Goal: Information Seeking & Learning: Find specific fact

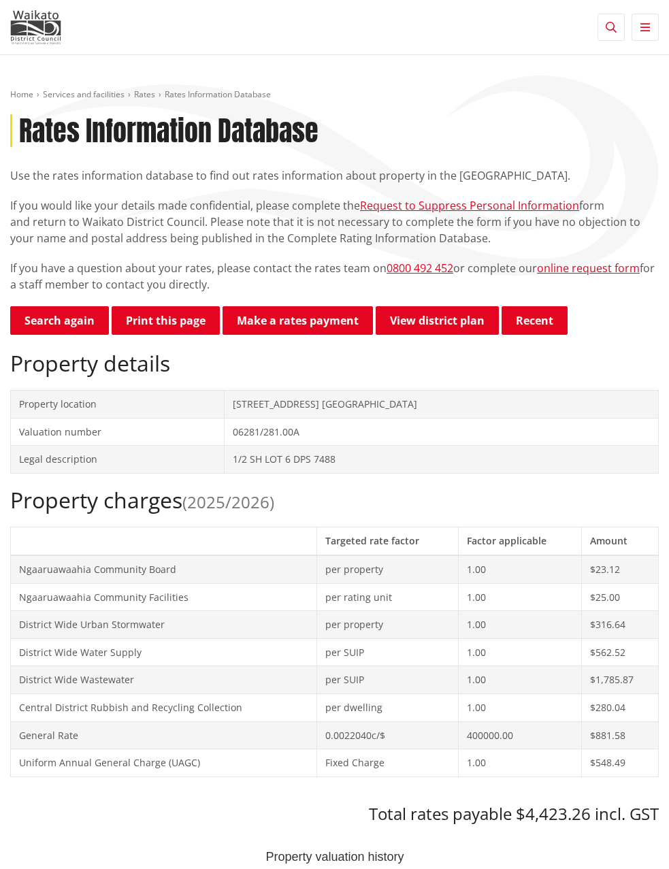
click at [360, 418] on td "[STREET_ADDRESS] [GEOGRAPHIC_DATA]" at bounding box center [442, 405] width 434 height 28
click at [82, 335] on link "Search again" at bounding box center [59, 320] width 99 height 29
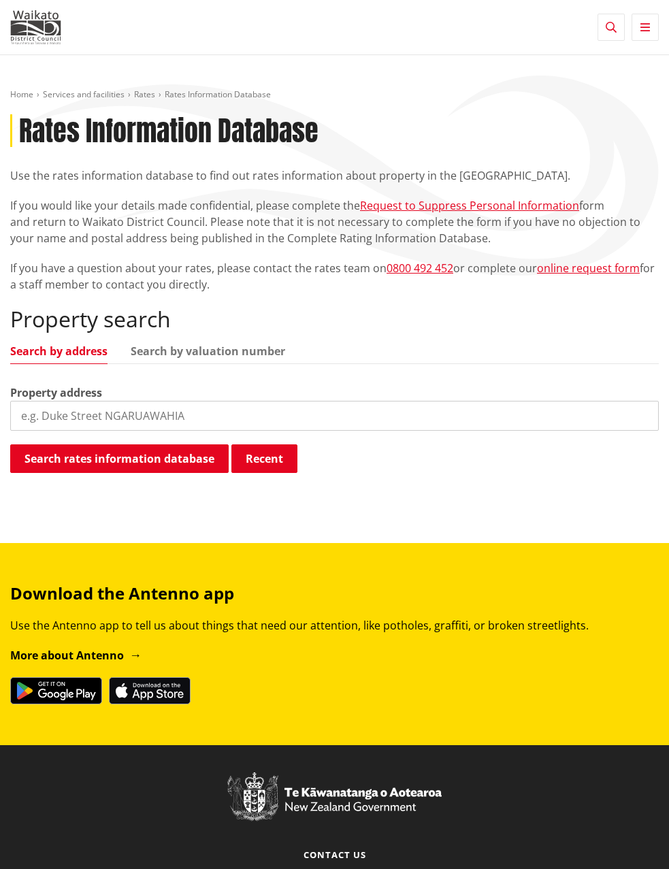
click at [176, 431] on input "search" at bounding box center [334, 416] width 648 height 30
type input "[STREET_ADDRESS]"
click at [204, 473] on button "Search rates information database" at bounding box center [119, 458] width 218 height 29
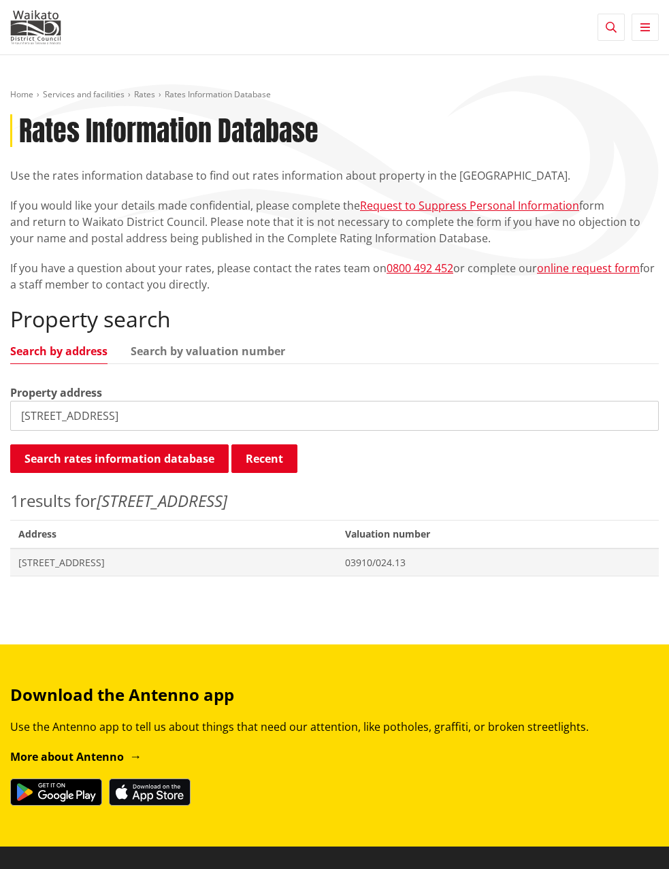
click at [204, 569] on span "[STREET_ADDRESS]" at bounding box center [173, 563] width 310 height 14
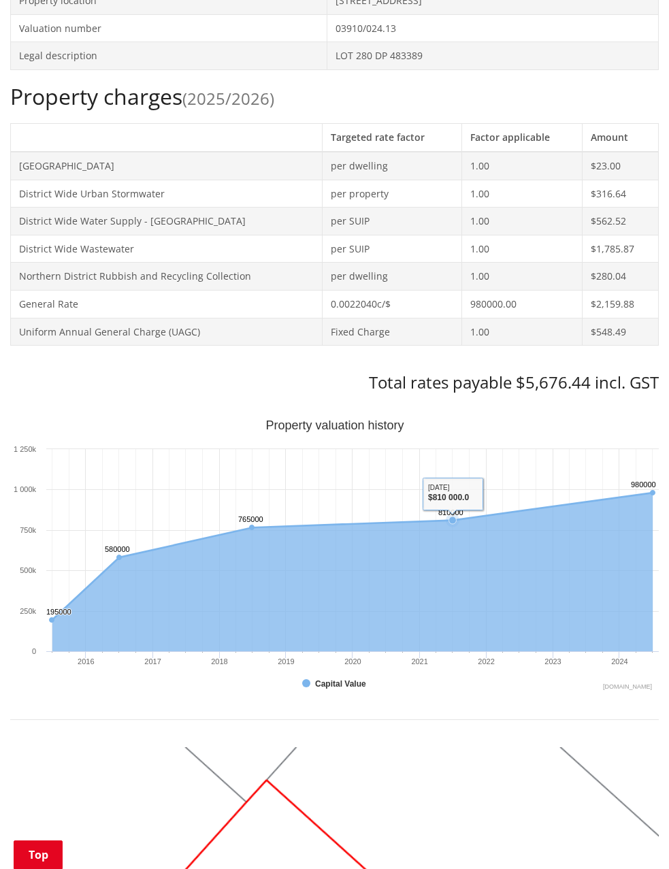
scroll to position [408, 0]
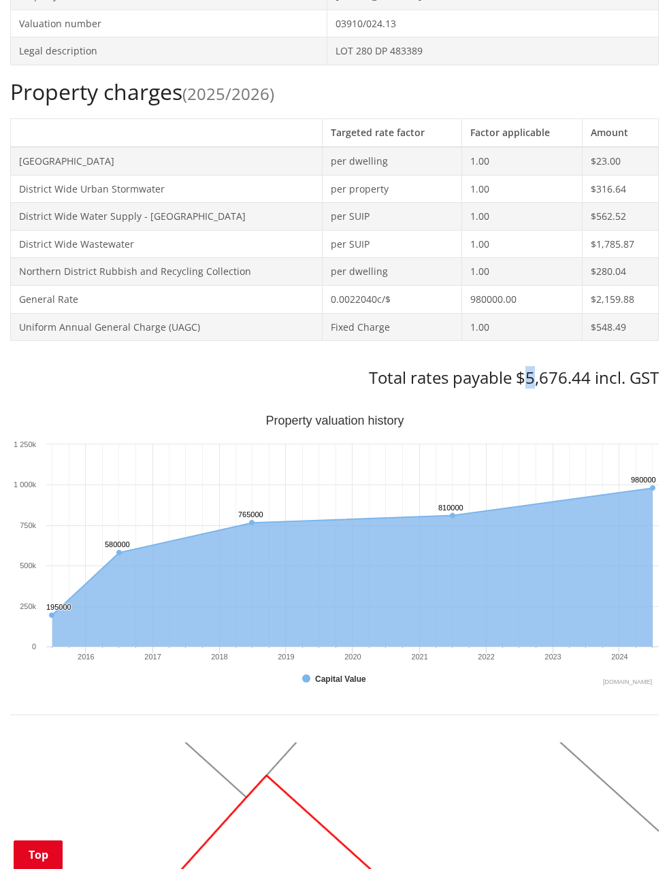
drag, startPoint x: 521, startPoint y: 485, endPoint x: 537, endPoint y: 485, distance: 15.6
click at [537, 388] on h3 "Total rates payable $5,676.44 incl. GST" at bounding box center [334, 378] width 648 height 20
drag, startPoint x: 537, startPoint y: 485, endPoint x: 516, endPoint y: 487, distance: 20.5
click at [516, 388] on h3 "Total rates payable $5,676.44 incl. GST" at bounding box center [334, 378] width 648 height 20
drag, startPoint x: 518, startPoint y: 487, endPoint x: 575, endPoint y: 490, distance: 57.2
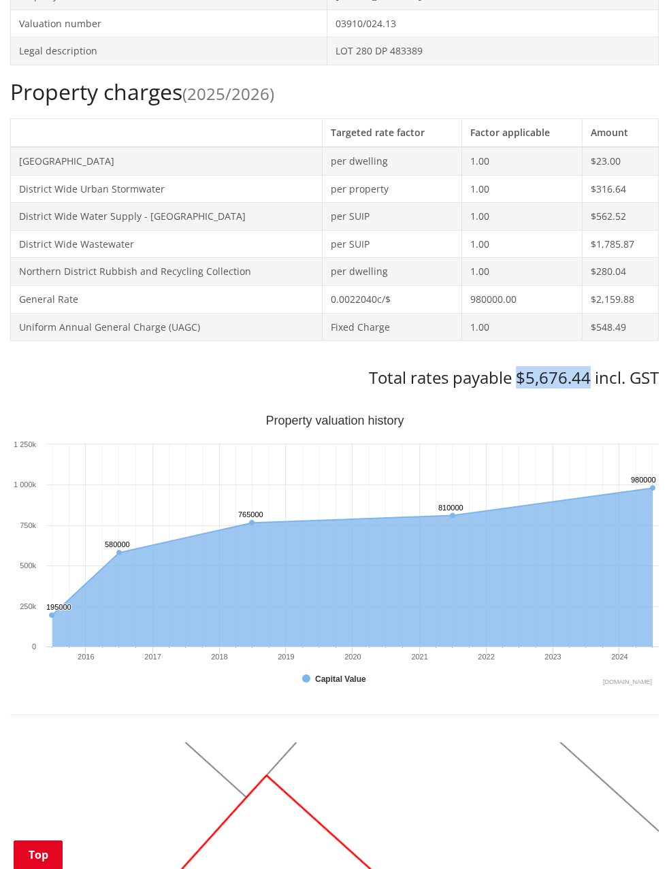
click at [575, 388] on h3 "Total rates payable $5,676.44 incl. GST" at bounding box center [334, 378] width 648 height 20
copy h3 "$5,676.44"
